Goal: Information Seeking & Learning: Learn about a topic

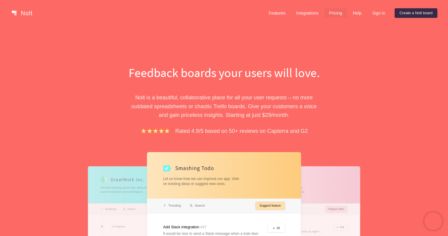
click at [331, 15] on link "Pricing" at bounding box center [336, 12] width 23 height 9
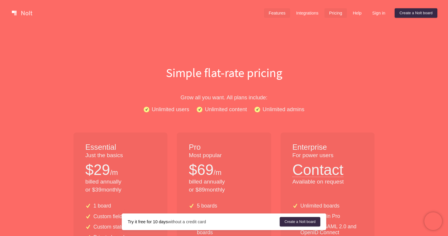
click at [274, 13] on link "Features" at bounding box center [277, 12] width 26 height 9
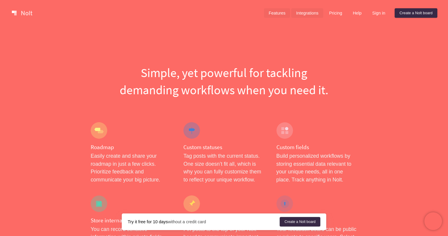
click at [305, 12] on link "Integrations" at bounding box center [307, 12] width 32 height 9
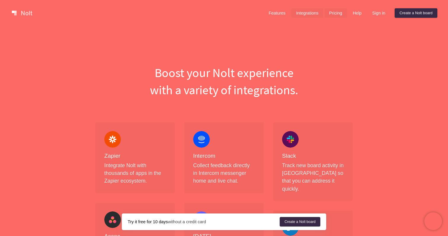
click at [336, 17] on link "Pricing" at bounding box center [336, 12] width 23 height 9
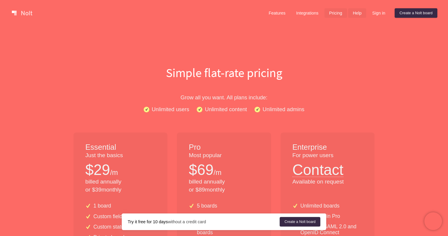
click at [360, 15] on link "Help" at bounding box center [357, 12] width 18 height 9
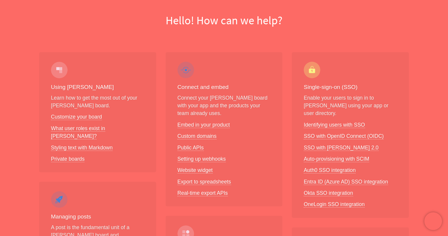
scroll to position [60, 0]
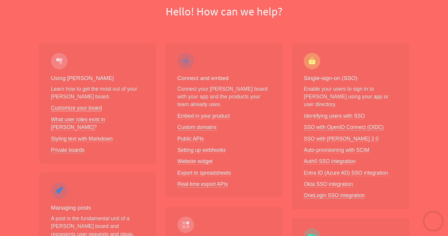
click at [74, 108] on link "Customize your board" at bounding box center [76, 108] width 51 height 6
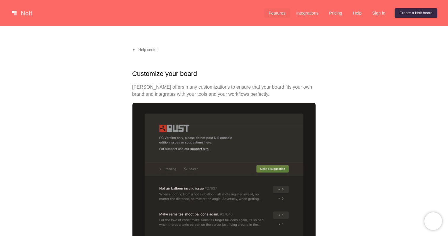
click at [275, 15] on link "Features" at bounding box center [277, 12] width 26 height 9
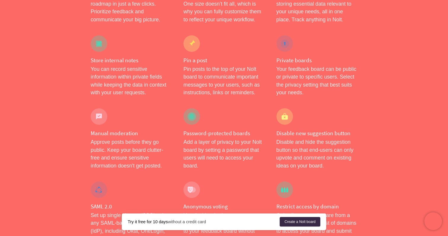
scroll to position [173, 0]
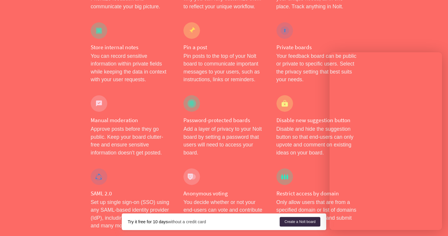
click at [290, 158] on div "Disable new suggestion button Disable and hide the suggestion button so that en…" at bounding box center [317, 125] width 93 height 73
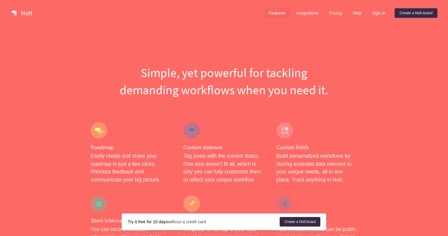
scroll to position [0, 0]
click at [302, 15] on link "Integrations" at bounding box center [307, 12] width 32 height 9
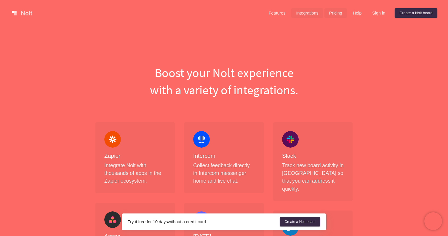
click at [330, 15] on link "Pricing" at bounding box center [336, 12] width 23 height 9
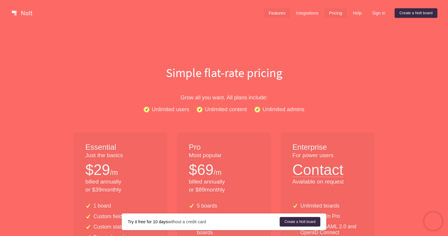
click at [276, 14] on link "Features" at bounding box center [277, 12] width 26 height 9
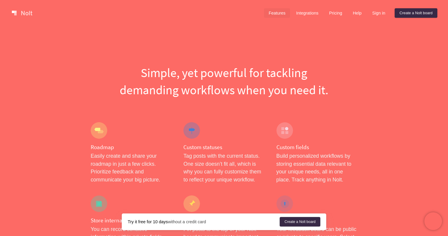
click at [27, 14] on link at bounding box center [21, 12] width 25 height 9
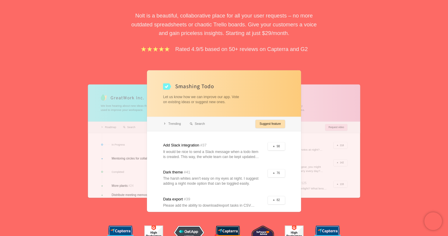
scroll to position [83, 0]
